Goal: Task Accomplishment & Management: Complete application form

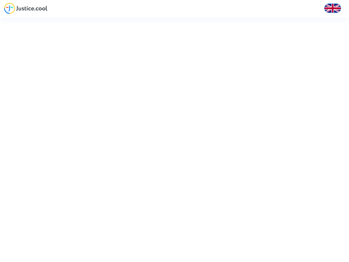
click at [333, 8] on img at bounding box center [333, 8] width 16 height 16
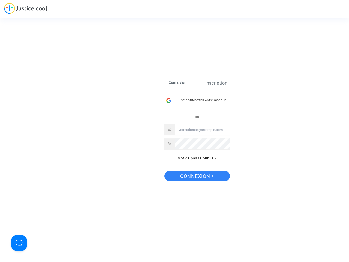
click at [216, 83] on link "Inscription" at bounding box center [216, 83] width 39 height 13
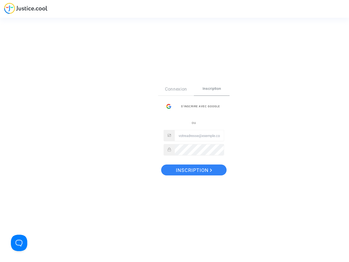
click at [197, 158] on div "Connexion Inscription S’inscrire avec Google ou" at bounding box center [193, 122] width 71 height 78
click at [19, 243] on button "Open Beacon popover" at bounding box center [19, 243] width 16 height 16
